Goal: Task Accomplishment & Management: Manage account settings

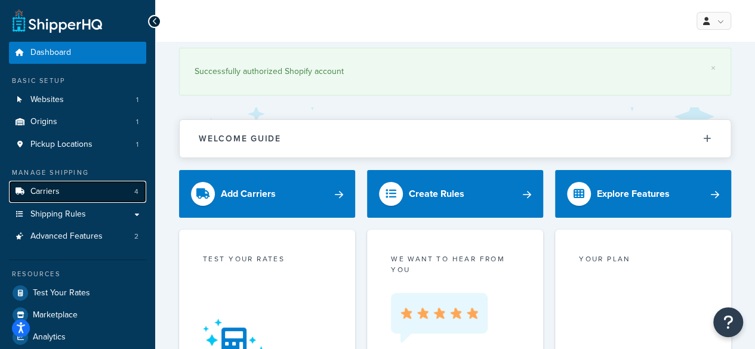
click at [40, 188] on span "Carriers" at bounding box center [44, 192] width 29 height 10
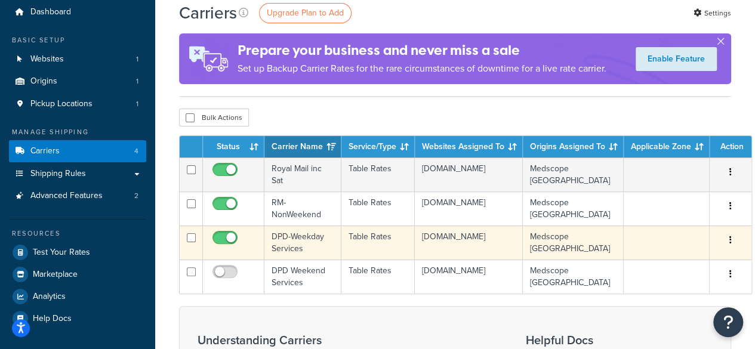
scroll to position [60, 0]
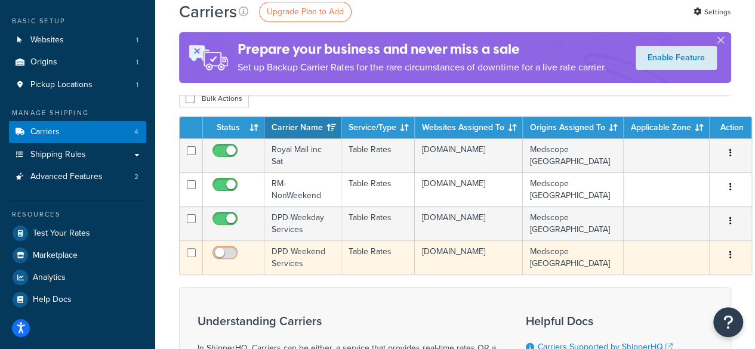
click at [230, 254] on input "checkbox" at bounding box center [226, 255] width 33 height 15
checkbox input "true"
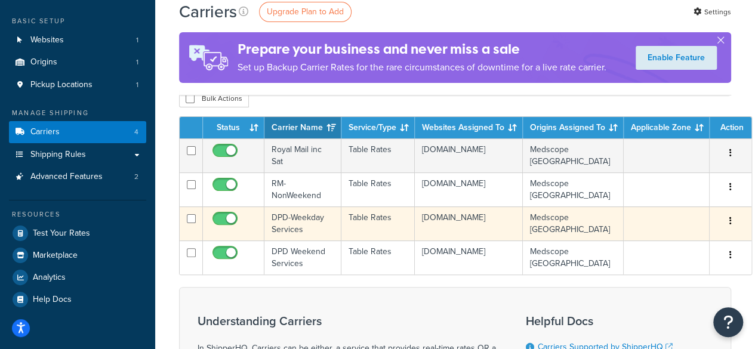
click at [251, 221] on td at bounding box center [233, 223] width 61 height 34
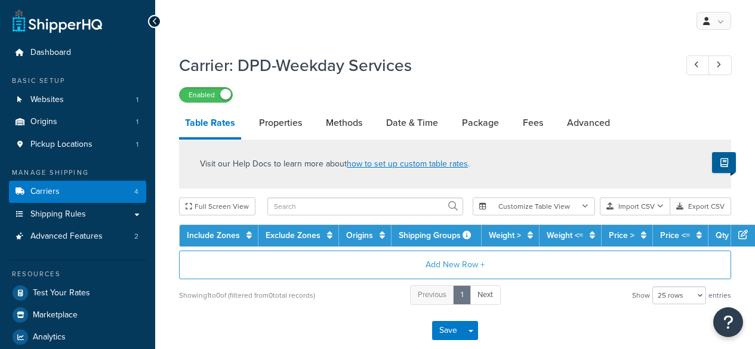
select select "25"
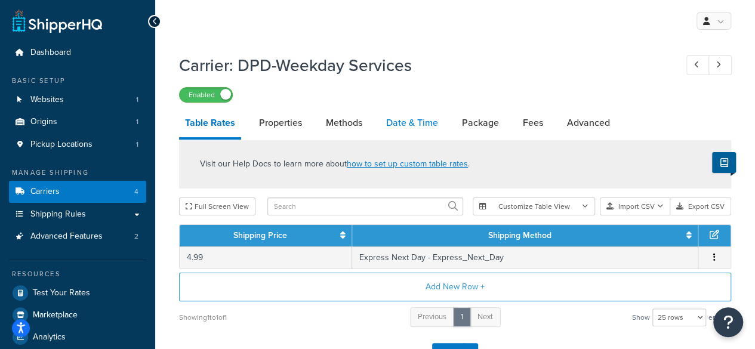
click at [419, 129] on link "Date & Time" at bounding box center [412, 123] width 64 height 29
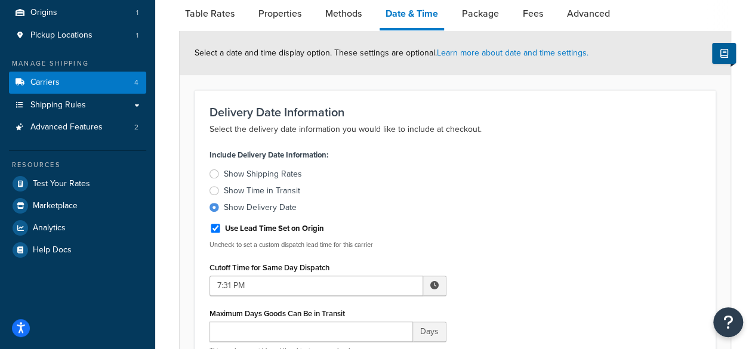
scroll to position [60, 0]
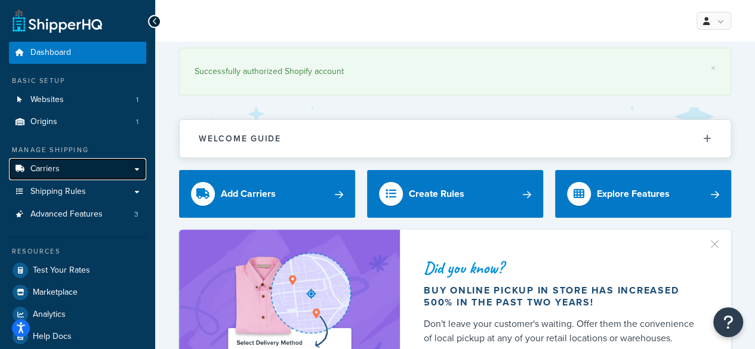
click at [53, 169] on span "Carriers" at bounding box center [44, 169] width 29 height 10
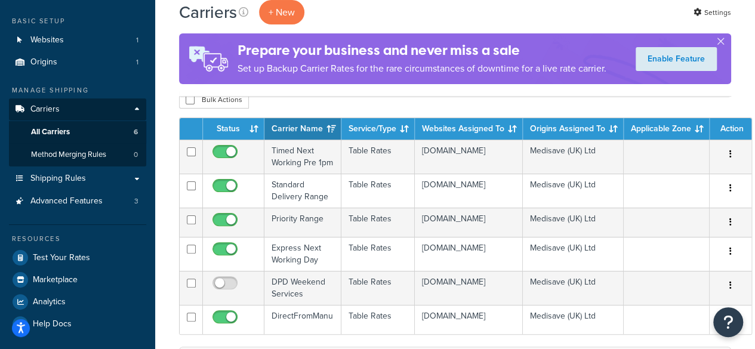
scroll to position [119, 0]
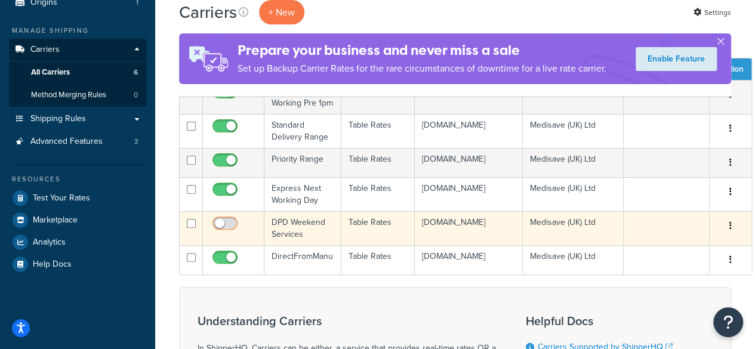
click at [231, 234] on input "checkbox" at bounding box center [226, 226] width 33 height 15
checkbox input "true"
